Goal: Navigation & Orientation: Find specific page/section

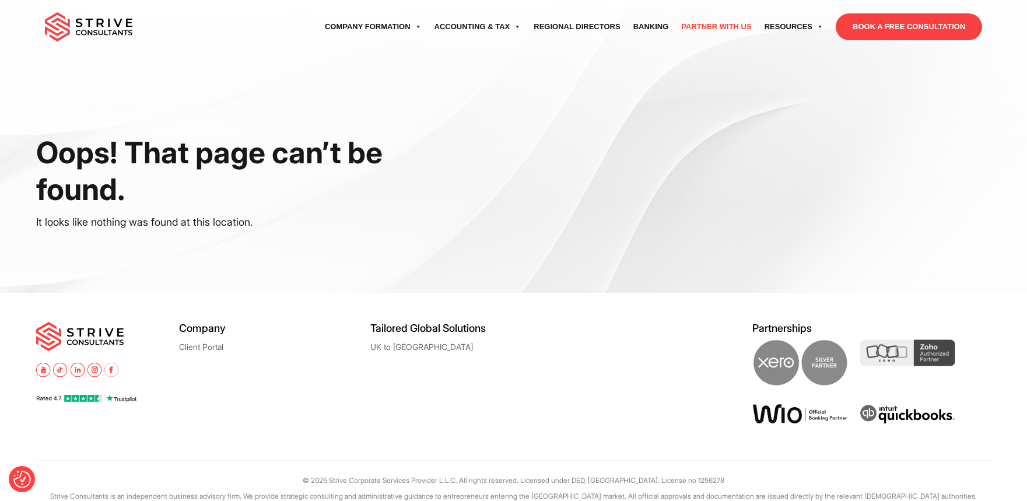
click at [709, 18] on link "Partner with Us" at bounding box center [715, 26] width 83 height 33
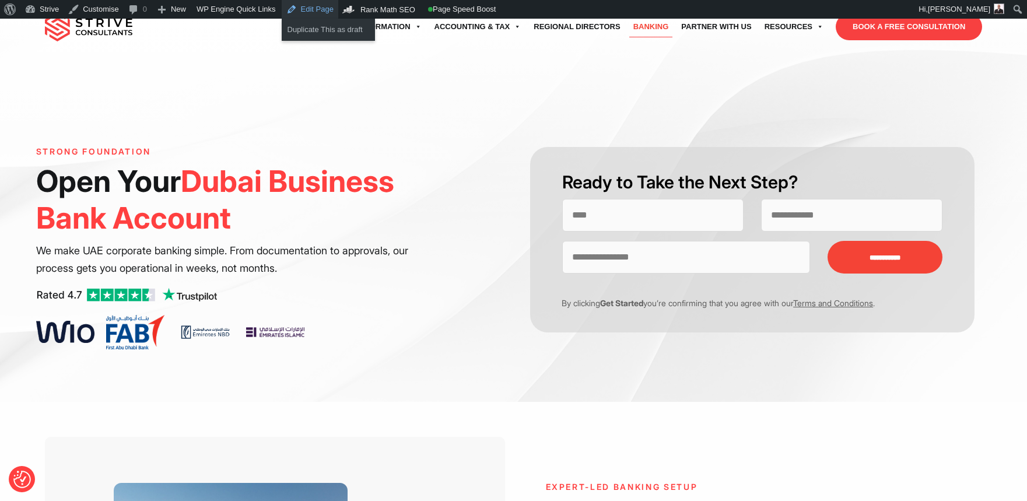
click at [313, 13] on link "Edit Page" at bounding box center [310, 9] width 57 height 19
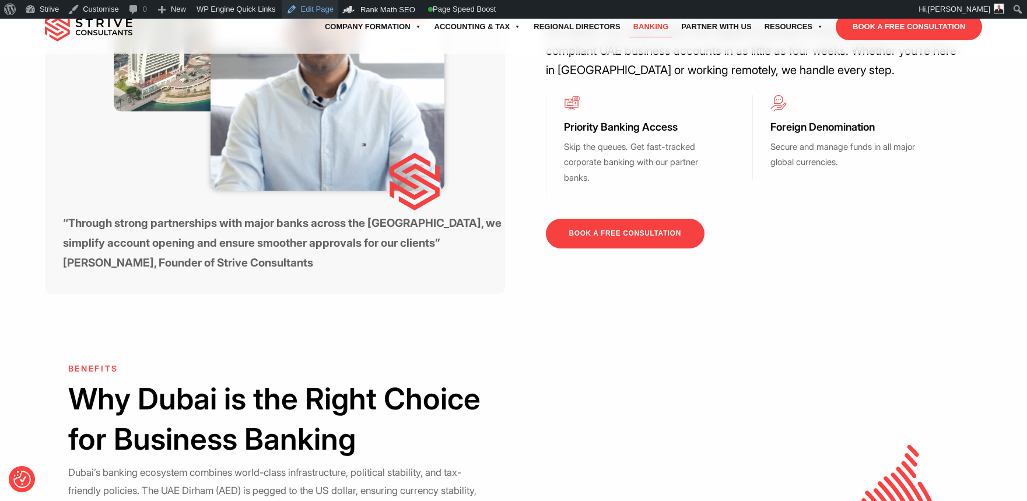
scroll to position [552, 0]
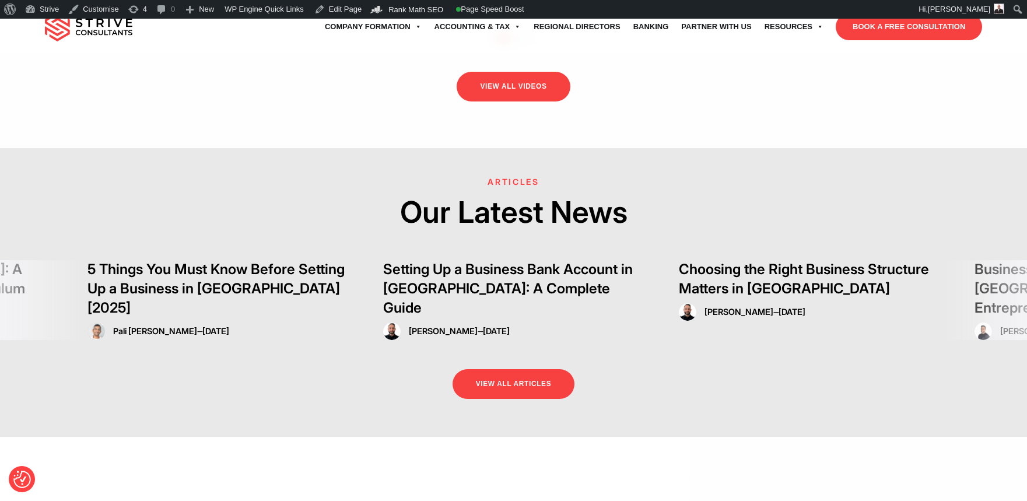
scroll to position [2424, 0]
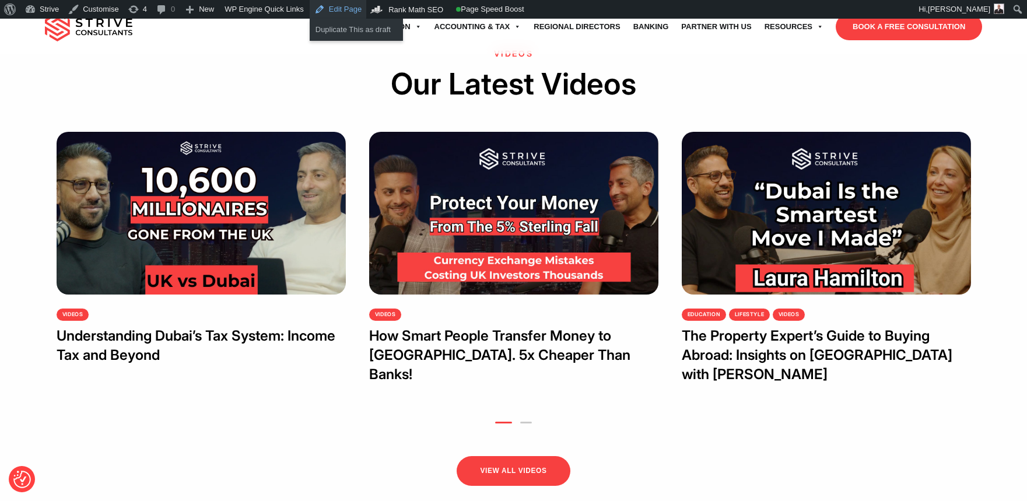
click at [335, 13] on link "Edit Page" at bounding box center [338, 9] width 57 height 19
